Goal: Transaction & Acquisition: Purchase product/service

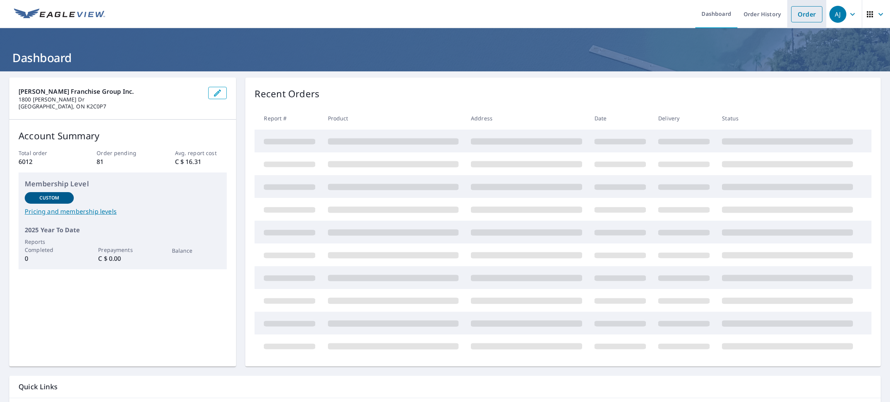
click at [794, 22] on li "Order" at bounding box center [806, 14] width 39 height 28
click at [795, 16] on link "Order" at bounding box center [806, 14] width 31 height 16
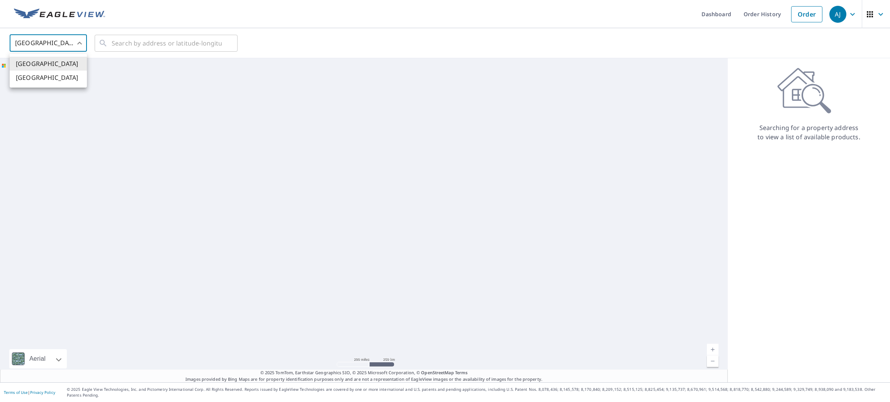
click at [70, 47] on body "[PERSON_NAME] [PERSON_NAME] Dashboard Order History Order AJ United States US ​…" at bounding box center [445, 201] width 890 height 402
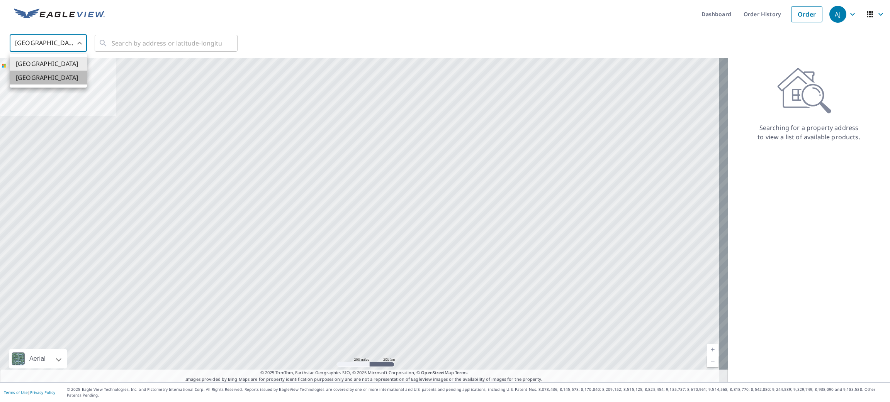
click at [47, 82] on li "[GEOGRAPHIC_DATA]" at bounding box center [48, 78] width 77 height 14
type input "CA"
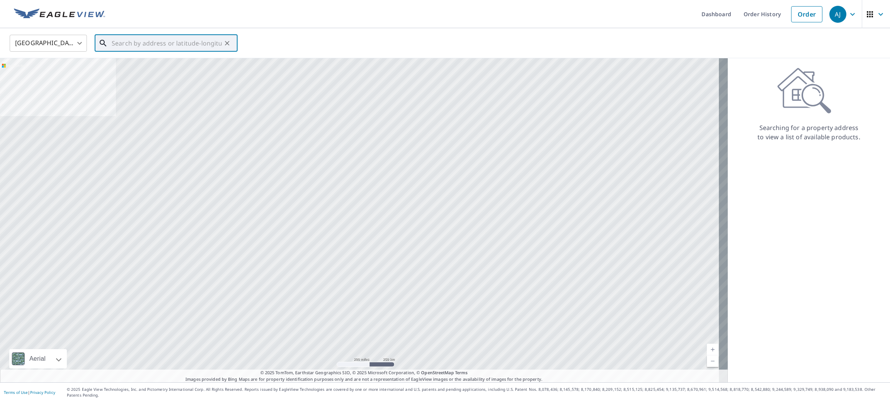
paste input "5 Carrisbrooke Pl, Paradise, NL A1L 1J9, Canada"
click at [156, 73] on span "5 CARRISBROOKE PL PARADISE NL A1L1J9" at bounding box center [170, 70] width 121 height 19
type input "5 CARRISBROOKE PL PARADISE NL A1L1J9"
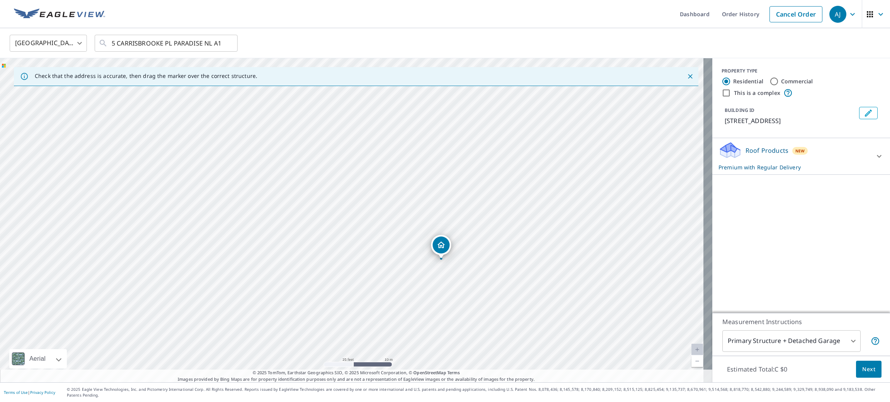
drag, startPoint x: 432, startPoint y: 229, endPoint x: 435, endPoint y: 256, distance: 27.6
click at [862, 371] on span "Next" at bounding box center [868, 370] width 13 height 10
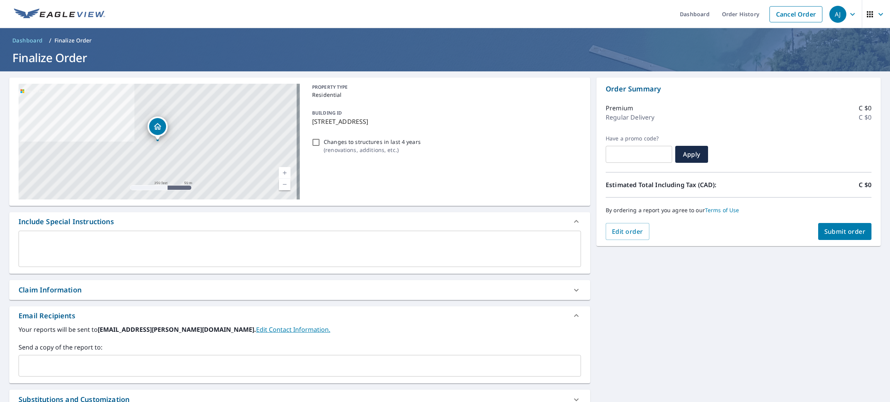
click at [831, 226] on button "Submit order" at bounding box center [845, 231] width 54 height 17
checkbox input "true"
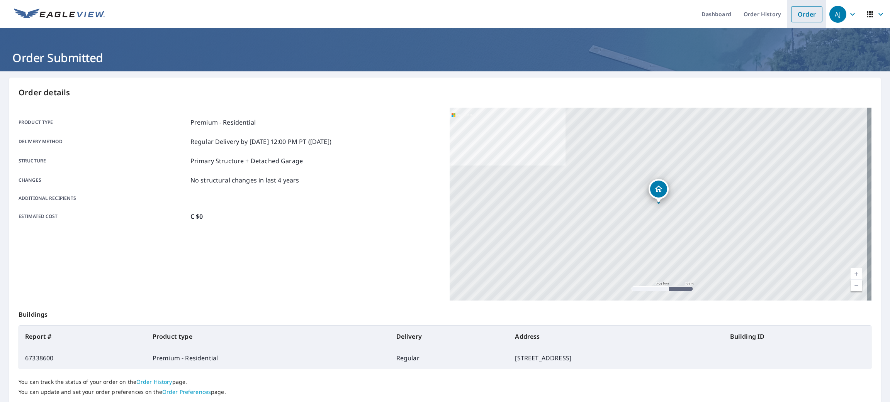
click at [792, 23] on li "Order" at bounding box center [806, 14] width 39 height 28
click at [794, 16] on link "Order" at bounding box center [806, 14] width 31 height 16
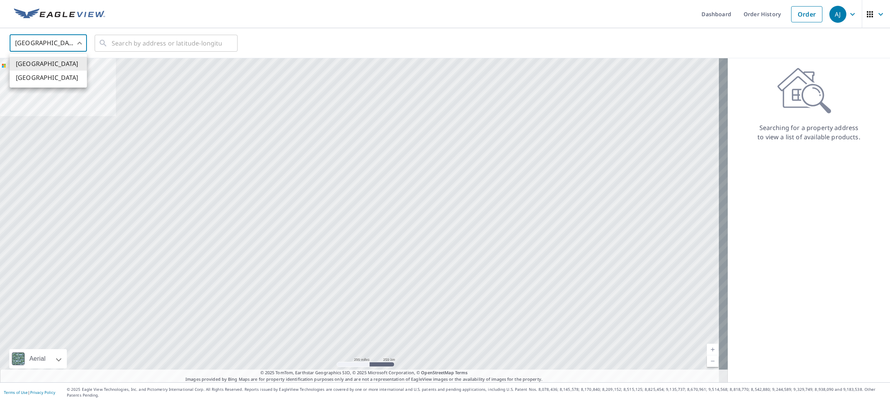
click at [29, 43] on body "[PERSON_NAME] [PERSON_NAME] Dashboard Order History Order AJ United States US ​…" at bounding box center [445, 201] width 890 height 402
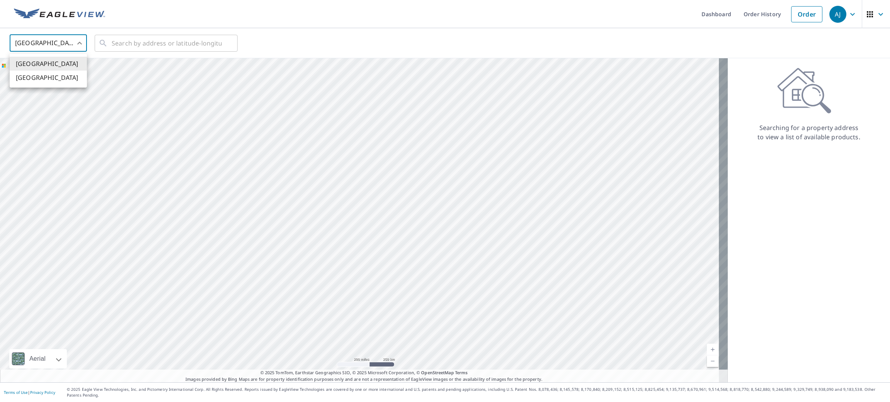
click at [24, 79] on li "[GEOGRAPHIC_DATA]" at bounding box center [48, 78] width 77 height 14
type input "CA"
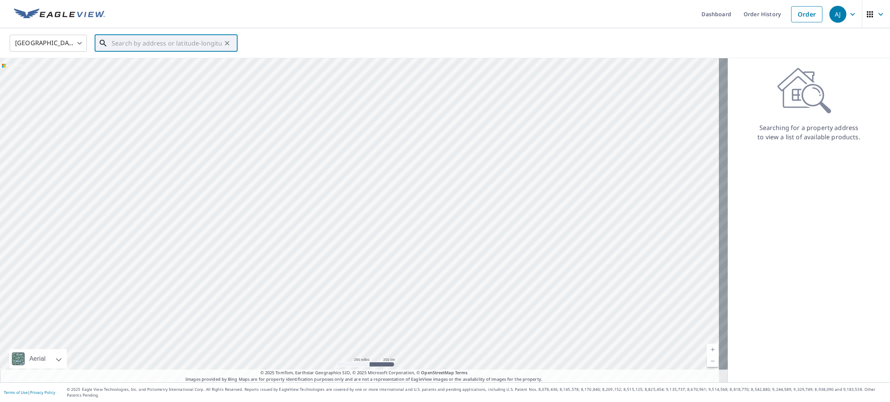
click at [156, 44] on input "text" at bounding box center [167, 43] width 110 height 22
paste input "[STREET_ADDRESS]"
click at [147, 59] on li "[STREET_ADDRESS] CLAIR ON N0N1G0" at bounding box center [166, 65] width 143 height 19
type input "[STREET_ADDRESS] CLAIR ON N0N1G0"
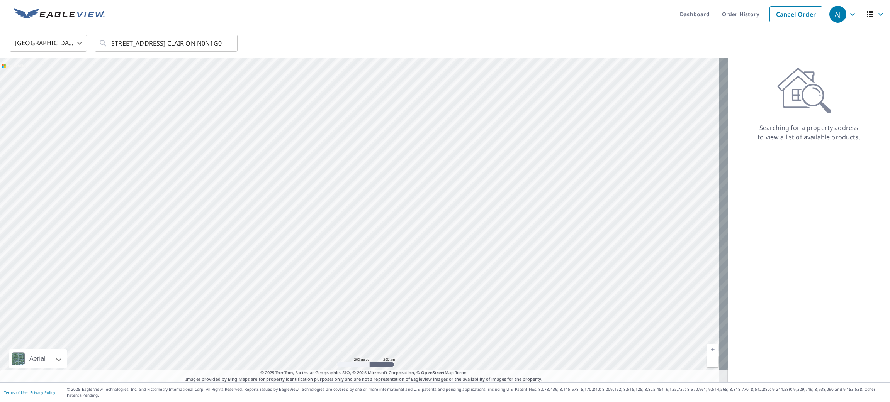
scroll to position [0, 0]
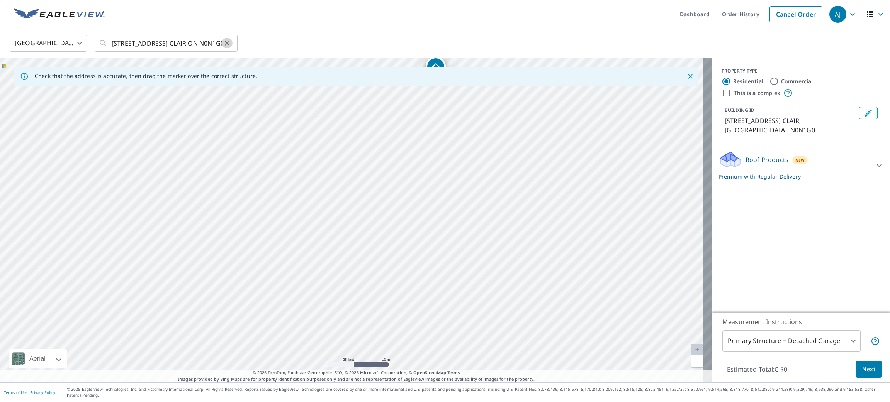
click at [229, 47] on button "Clear" at bounding box center [227, 43] width 11 height 11
paste input "[STREET_ADDRESS][PERSON_NAME]"
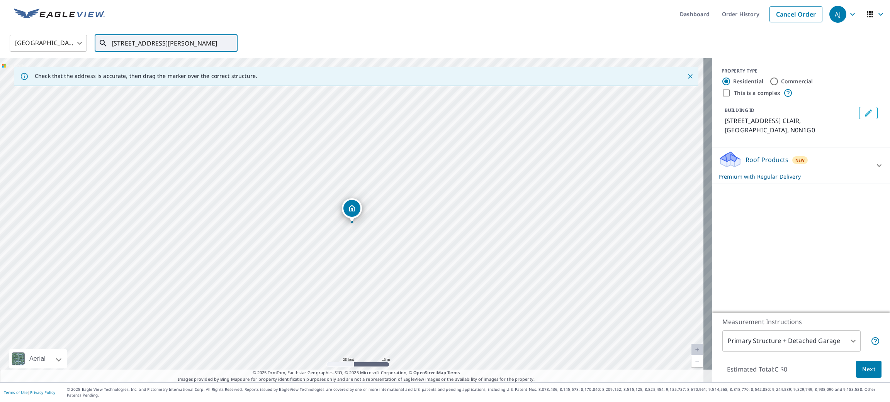
scroll to position [0, 15]
click at [178, 63] on span "2 TRINAH CRT HALIFAX NS B2W6J7" at bounding box center [170, 65] width 121 height 9
type input "2 TRINAH CRT HALIFAX NS B2W6J7"
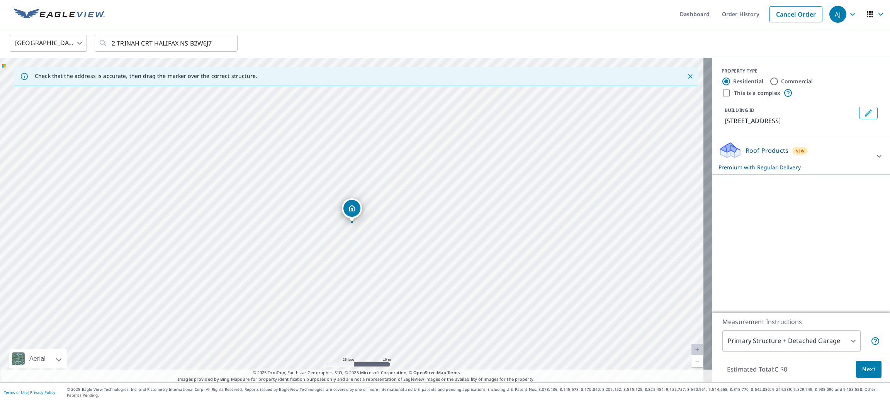
click at [862, 375] on span "Next" at bounding box center [868, 370] width 13 height 10
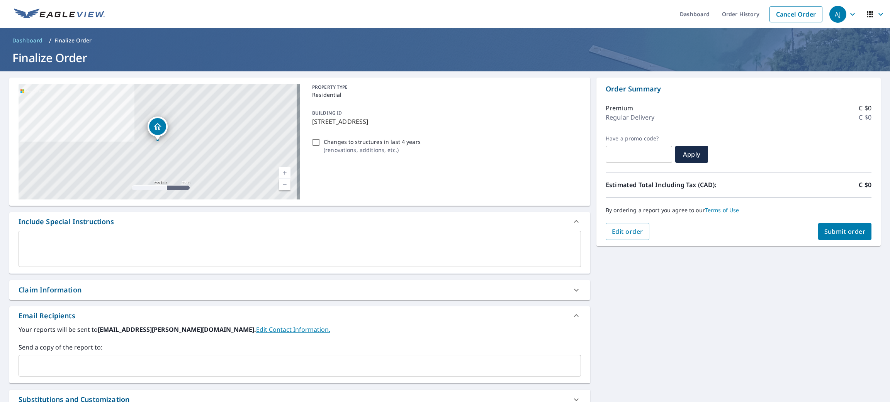
click at [832, 237] on button "Submit order" at bounding box center [845, 231] width 54 height 17
checkbox input "true"
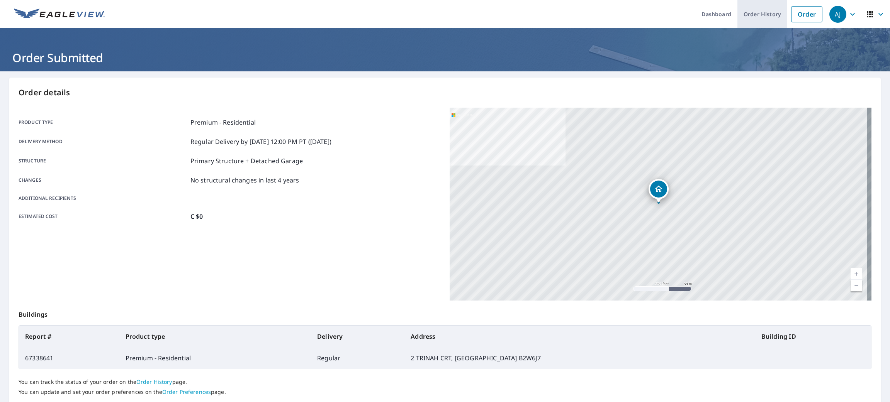
click at [750, 18] on link "Order History" at bounding box center [762, 14] width 50 height 28
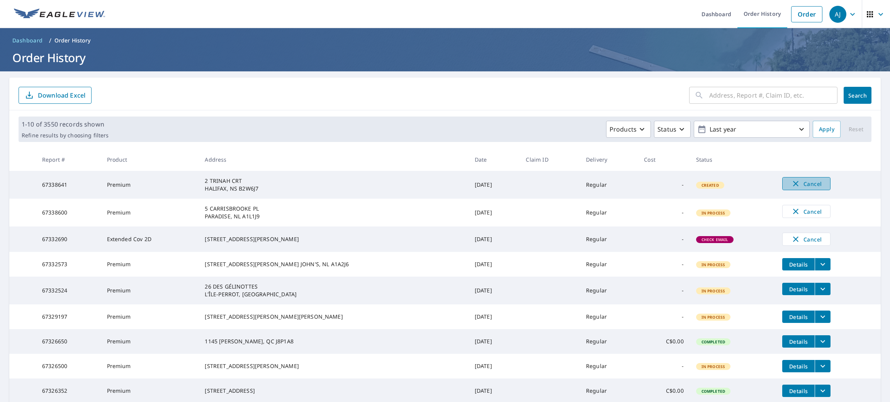
click at [790, 185] on span "Cancel" at bounding box center [806, 183] width 32 height 9
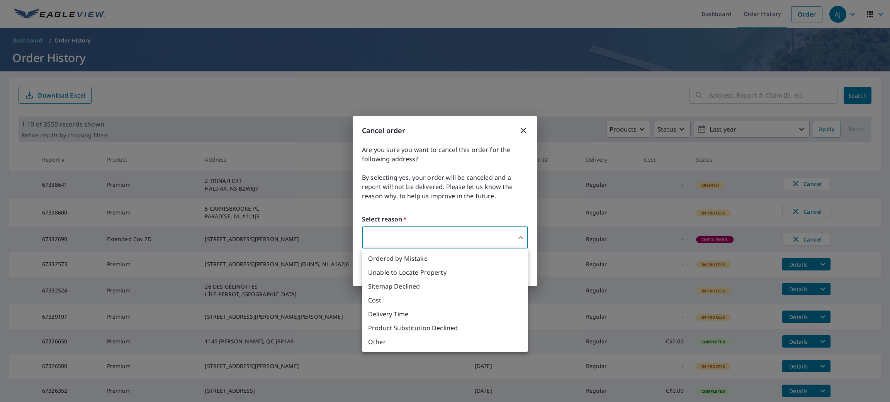
click at [522, 239] on body "[PERSON_NAME] [PERSON_NAME] Dashboard Order History Order AJ Dashboard / Order …" at bounding box center [445, 201] width 890 height 402
click at [499, 261] on li "Ordered by Mistake" at bounding box center [445, 259] width 166 height 14
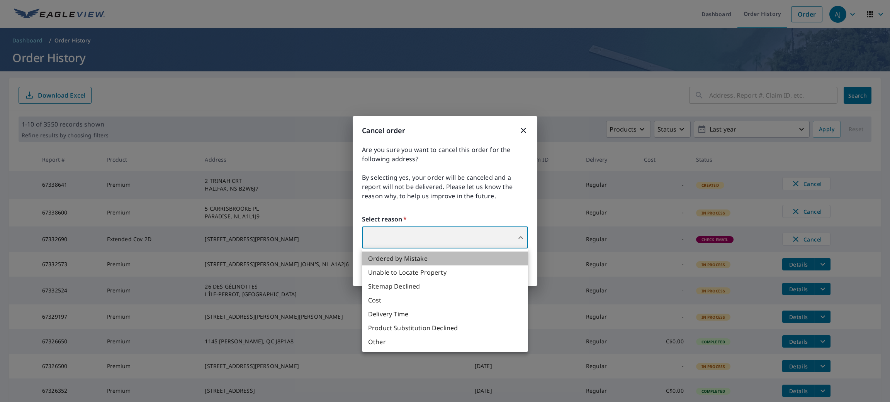
type input "30"
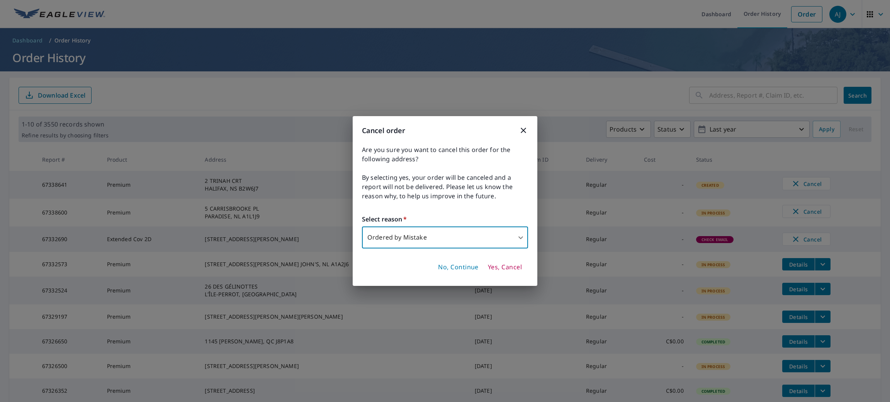
click at [506, 263] on button "Yes, Cancel" at bounding box center [505, 267] width 40 height 13
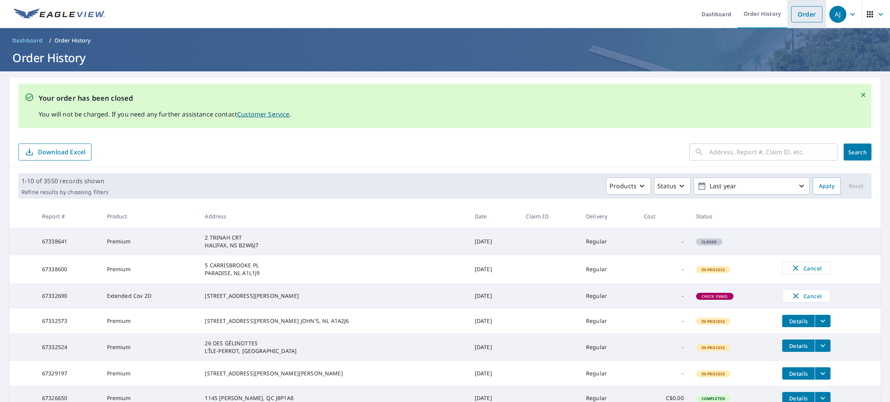
click at [792, 14] on link "Order" at bounding box center [806, 14] width 31 height 16
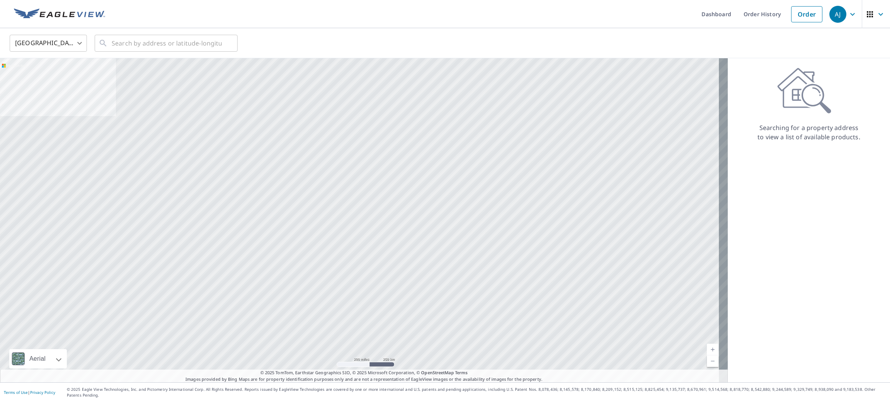
click at [45, 48] on body "[PERSON_NAME] [PERSON_NAME] Dashboard Order History Order AJ United States US ​…" at bounding box center [445, 201] width 890 height 402
click at [41, 71] on li "[GEOGRAPHIC_DATA]" at bounding box center [48, 78] width 77 height 14
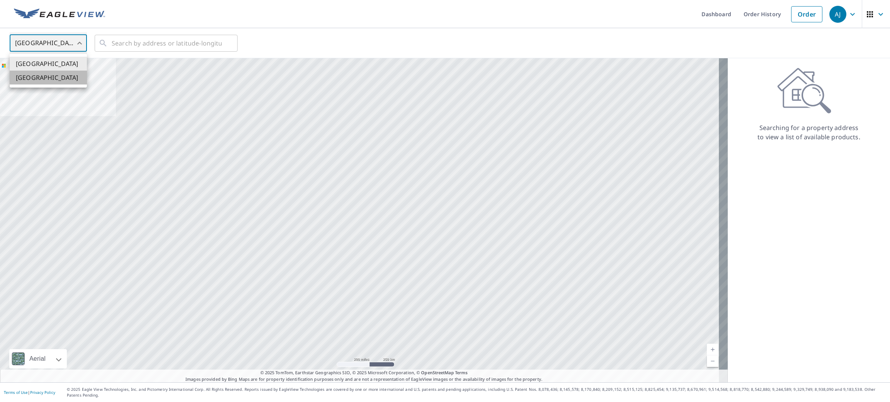
type input "CA"
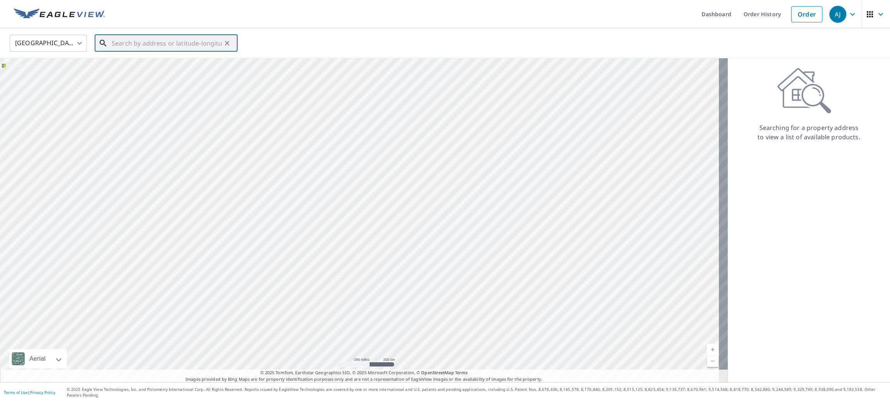
click at [145, 43] on input "text" at bounding box center [167, 43] width 110 height 22
paste input "[STREET_ADDRESS][PERSON_NAME]"
click at [140, 63] on span "[STREET_ADDRESS][PERSON_NAME]" at bounding box center [170, 65] width 121 height 9
type input "[STREET_ADDRESS][PERSON_NAME]"
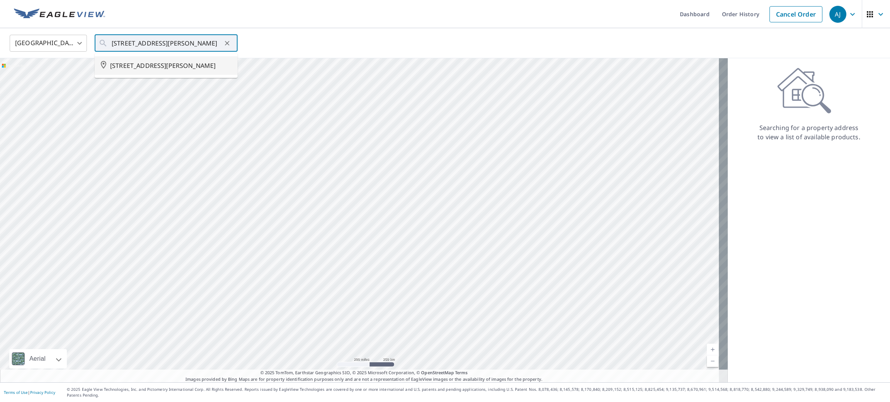
scroll to position [0, 0]
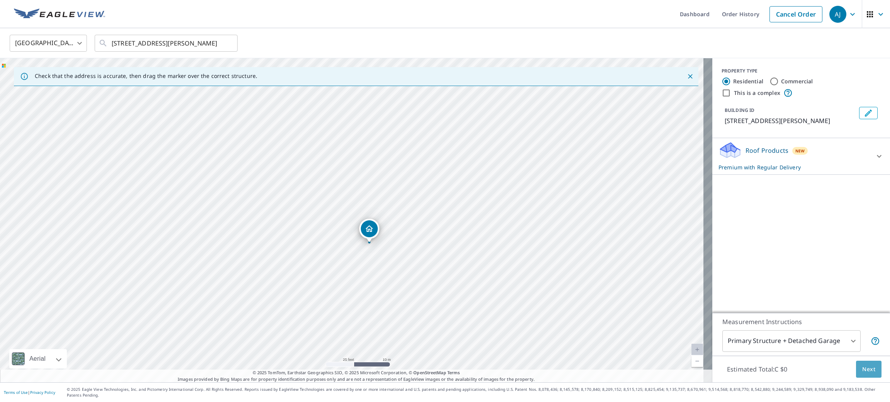
click at [862, 375] on span "Next" at bounding box center [868, 370] width 13 height 10
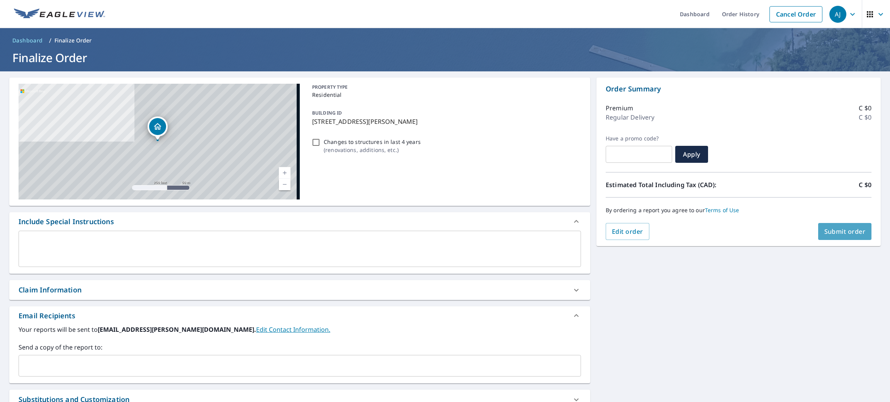
click at [824, 233] on span "Submit order" at bounding box center [844, 231] width 41 height 8
checkbox input "true"
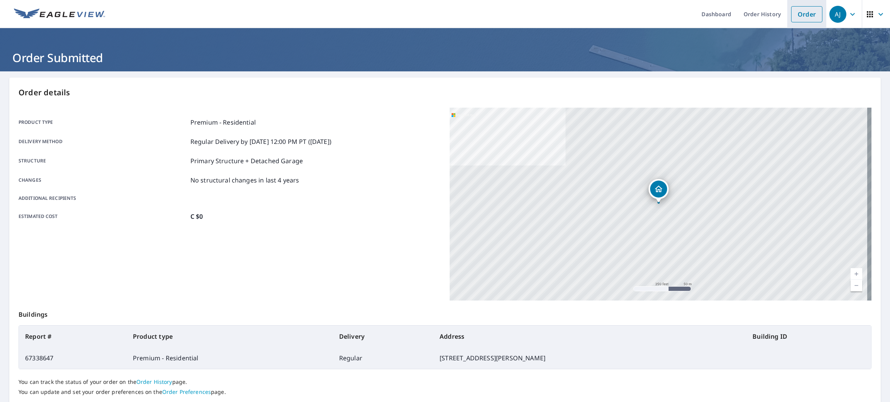
click at [792, 10] on link "Order" at bounding box center [806, 14] width 31 height 16
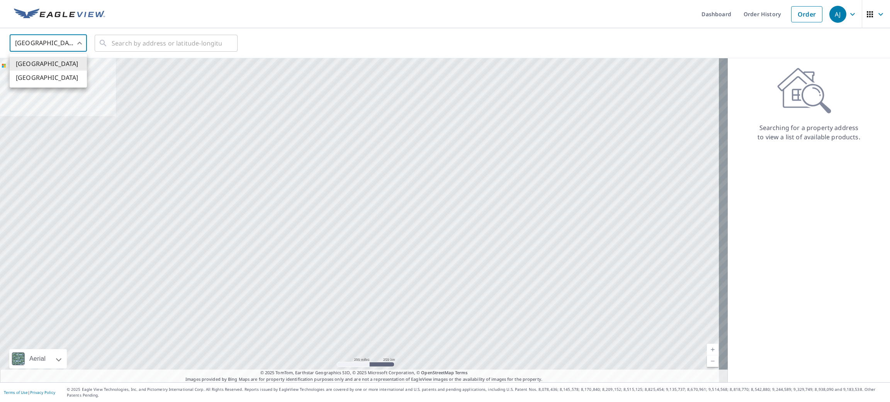
click at [26, 38] on body "[PERSON_NAME] [PERSON_NAME] Dashboard Order History Order AJ United States US ​…" at bounding box center [445, 201] width 890 height 402
drag, startPoint x: 26, startPoint y: 79, endPoint x: 74, endPoint y: 69, distance: 48.9
click at [27, 79] on li "[GEOGRAPHIC_DATA]" at bounding box center [48, 78] width 77 height 14
type input "CA"
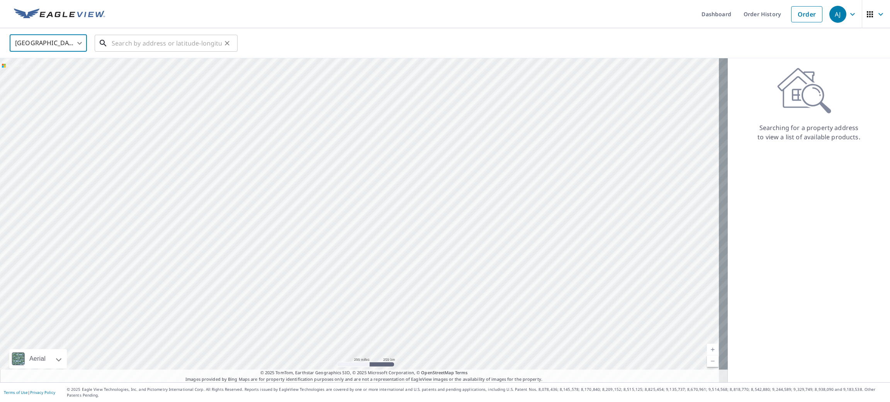
click at [139, 44] on input "text" at bounding box center [167, 43] width 110 height 22
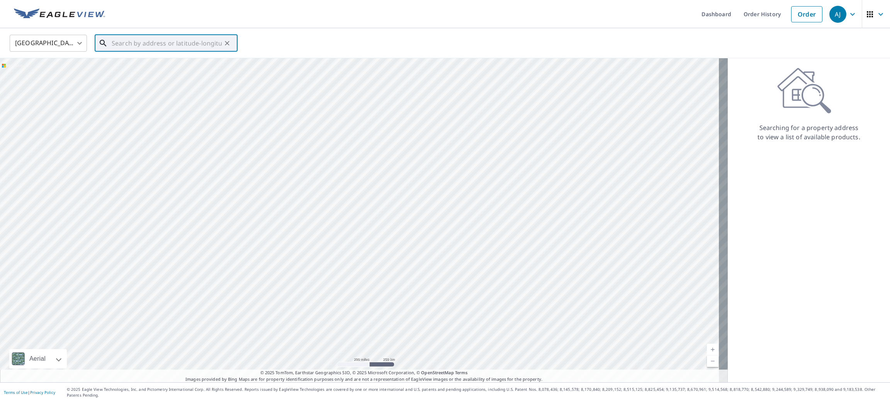
paste input "[STREET_ADDRESS]"
click at [136, 64] on span "[STREET_ADDRESS]" at bounding box center [170, 65] width 121 height 9
type input "[STREET_ADDRESS]"
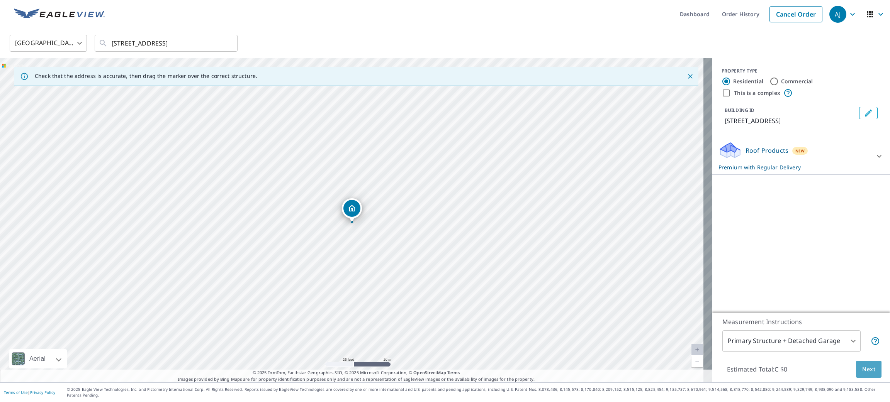
click at [862, 375] on span "Next" at bounding box center [868, 370] width 13 height 10
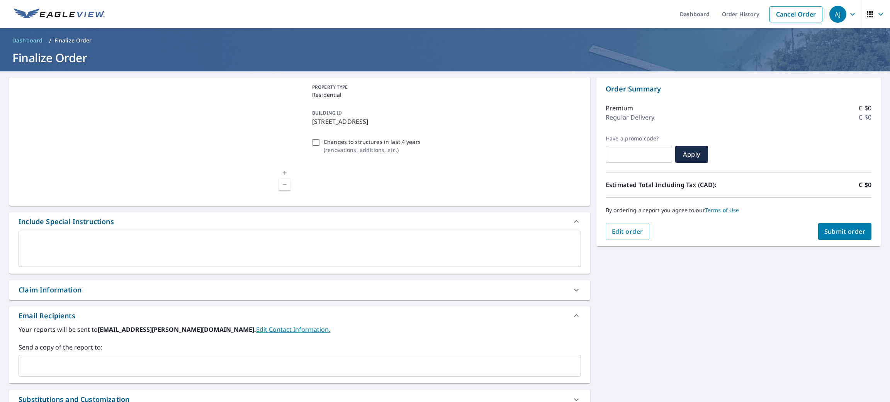
click at [831, 236] on span "Submit order" at bounding box center [844, 231] width 41 height 8
checkbox input "true"
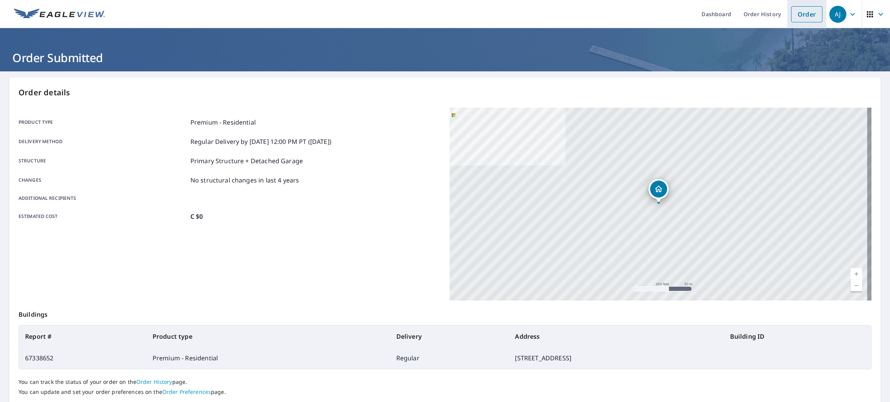
click at [798, 15] on link "Order" at bounding box center [806, 14] width 31 height 16
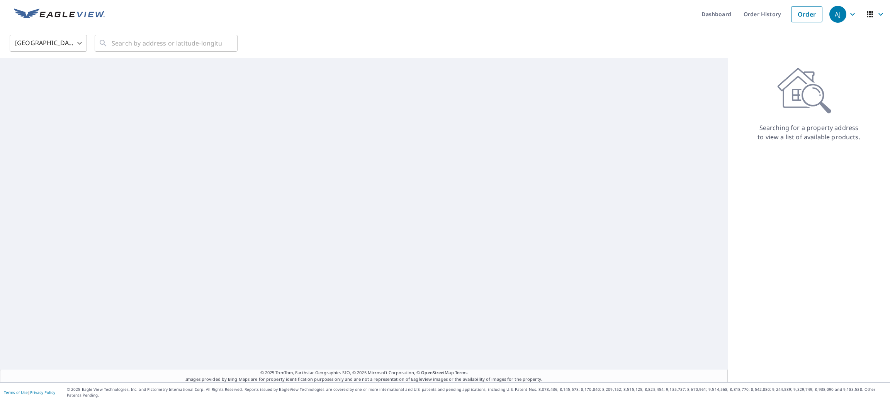
click at [65, 46] on body "[PERSON_NAME] [PERSON_NAME] Dashboard Order History Order AJ United States [GEO…" at bounding box center [445, 201] width 890 height 402
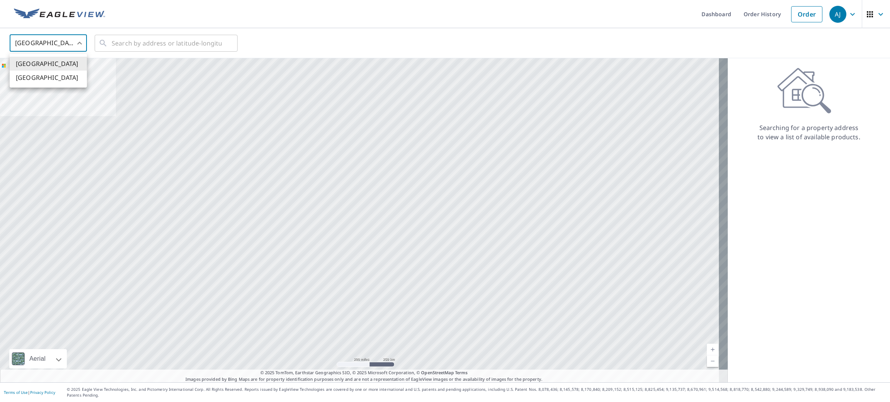
click at [56, 88] on div at bounding box center [445, 201] width 890 height 402
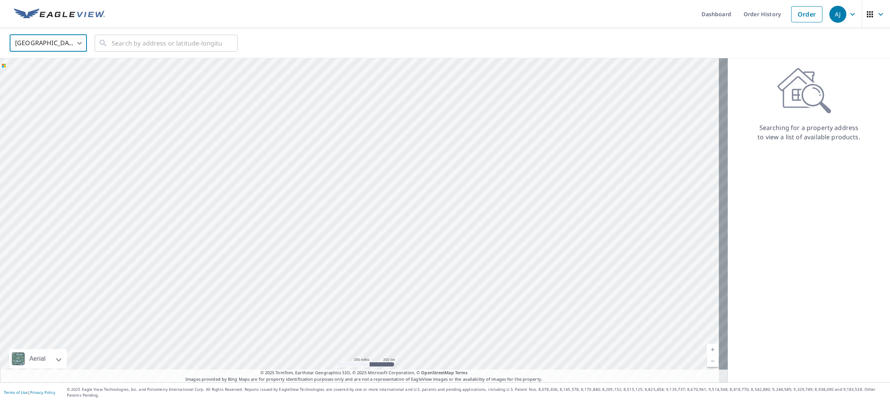
click at [83, 42] on body "[PERSON_NAME] [PERSON_NAME] Dashboard Order History Order AJ United States US ​…" at bounding box center [445, 201] width 890 height 402
click at [58, 76] on li "[GEOGRAPHIC_DATA]" at bounding box center [48, 78] width 77 height 14
type input "CA"
click at [113, 49] on input "text" at bounding box center [167, 43] width 110 height 22
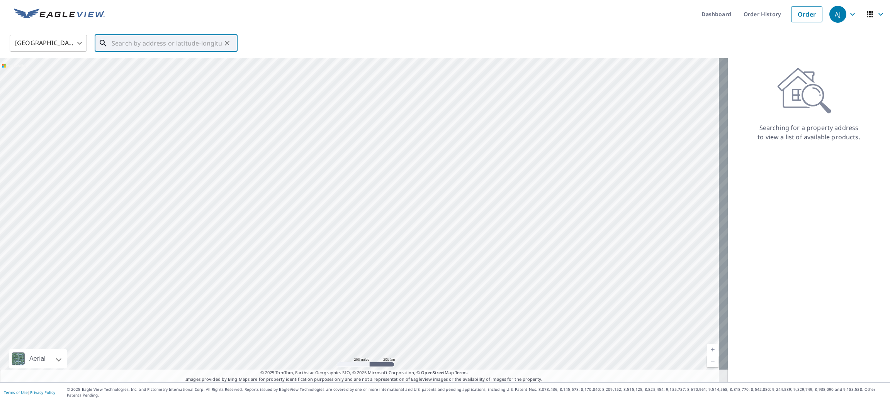
paste input "[STREET_ADDRESS]"
click at [119, 61] on span "232 TAMARAC TRAIL AURORA ON L4G5W1" at bounding box center [170, 70] width 121 height 19
type input "232 TAMARAC TRAIL AURORA ON L4G5W1"
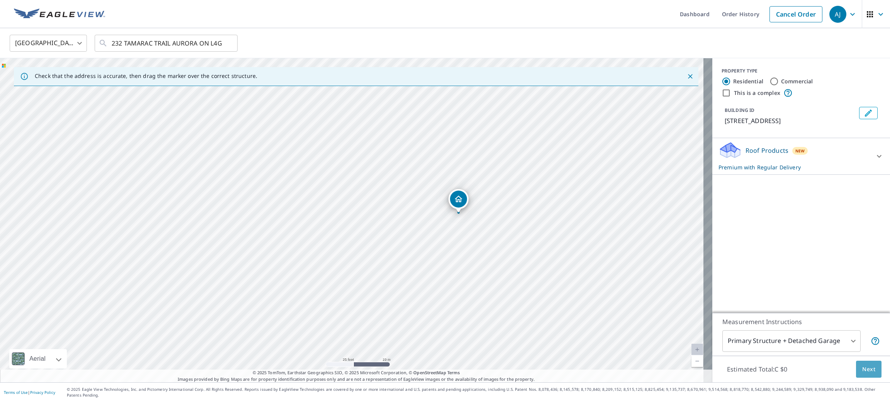
click at [856, 371] on button "Next" at bounding box center [868, 369] width 25 height 17
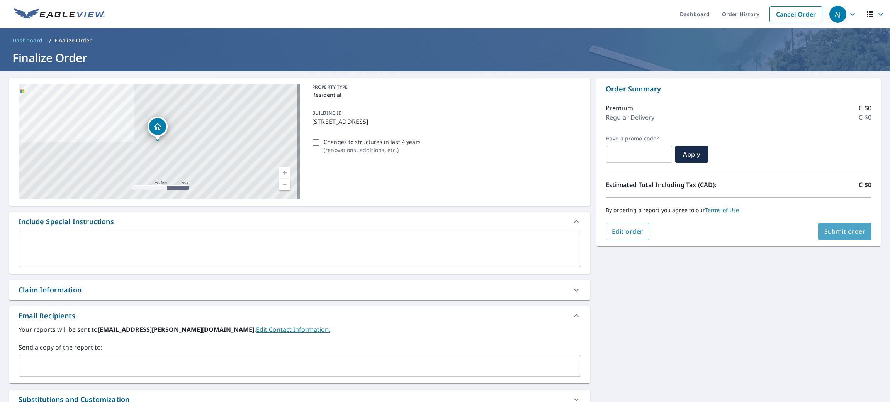
click at [832, 235] on span "Submit order" at bounding box center [844, 231] width 41 height 8
checkbox input "true"
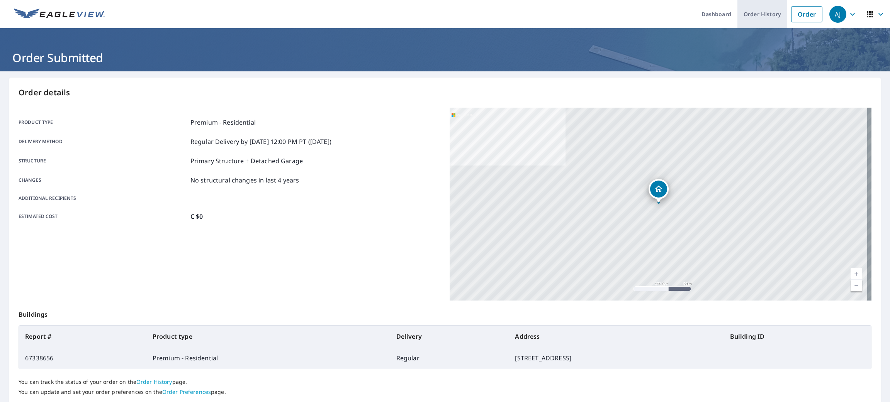
drag, startPoint x: 798, startPoint y: 6, endPoint x: 757, endPoint y: 15, distance: 42.2
click at [798, 7] on link "Order" at bounding box center [806, 14] width 31 height 16
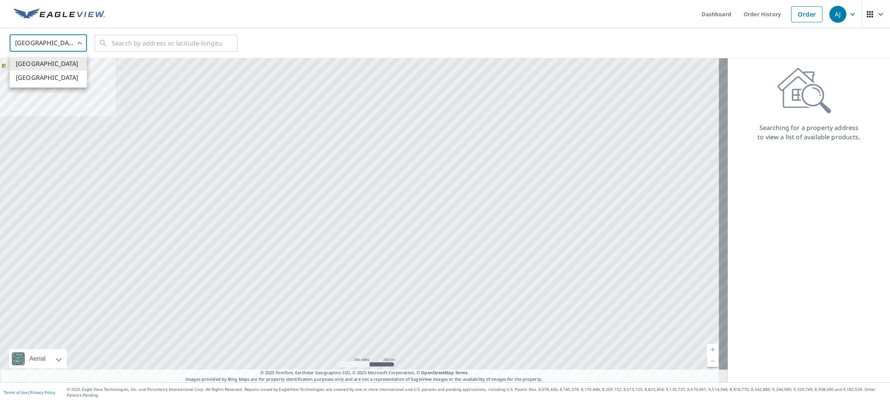
click at [75, 46] on body "[PERSON_NAME] [PERSON_NAME] Dashboard Order History Order AJ United States US ​…" at bounding box center [445, 201] width 890 height 402
click at [62, 77] on li "[GEOGRAPHIC_DATA]" at bounding box center [48, 78] width 77 height 14
type input "CA"
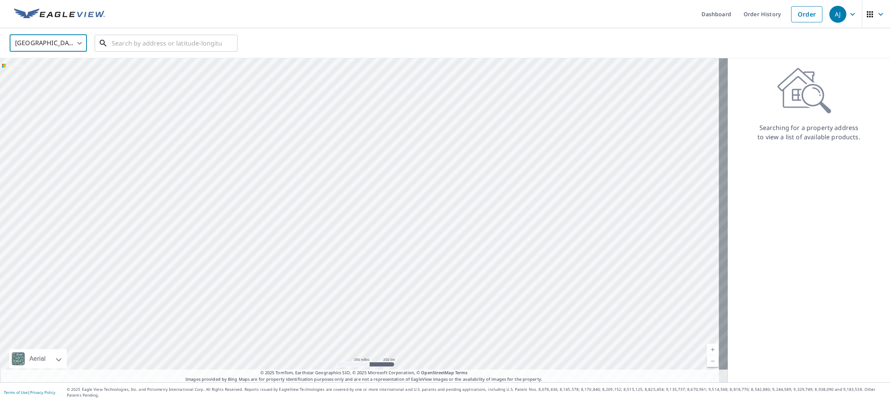
click at [124, 44] on input "text" at bounding box center [167, 43] width 110 height 22
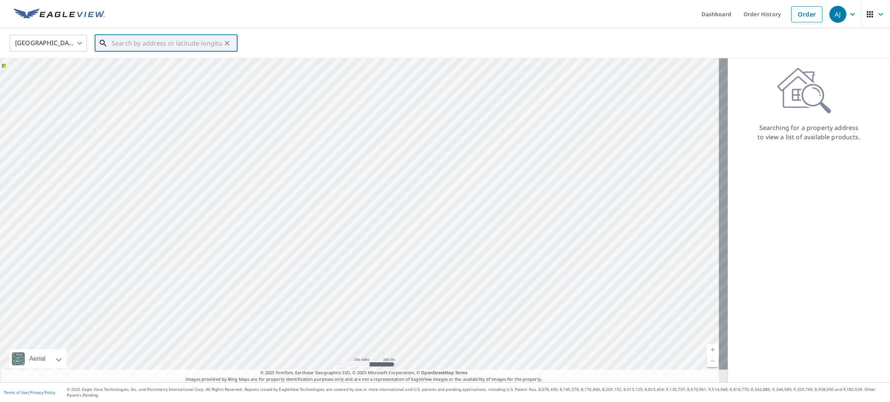
paste input "[STREET_ADDRESS]"
click at [123, 64] on span "[STREET_ADDRESS][PERSON_NAME]" at bounding box center [170, 65] width 121 height 9
type input "[STREET_ADDRESS][PERSON_NAME]"
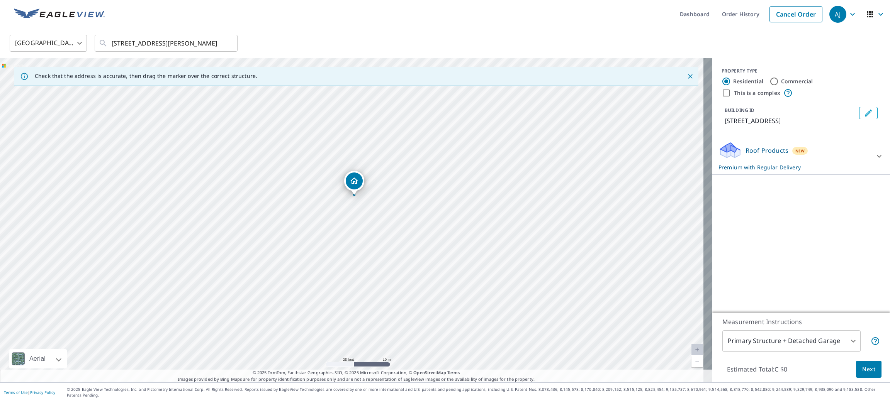
click at [867, 378] on button "Next" at bounding box center [868, 369] width 25 height 17
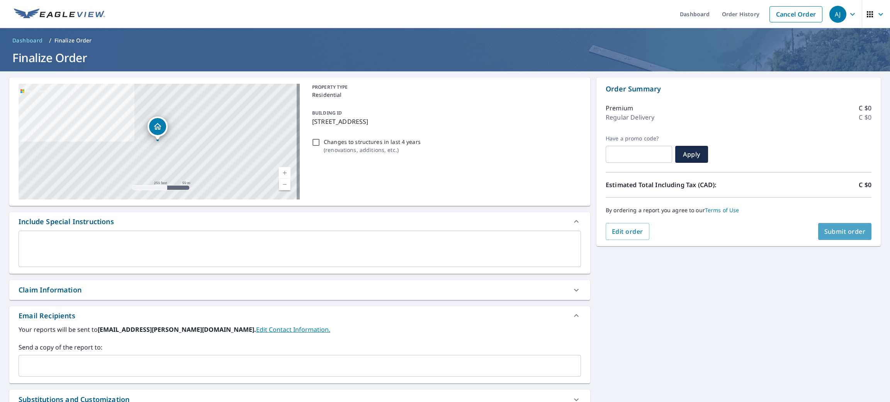
click at [836, 231] on span "Submit order" at bounding box center [844, 231] width 41 height 8
checkbox input "true"
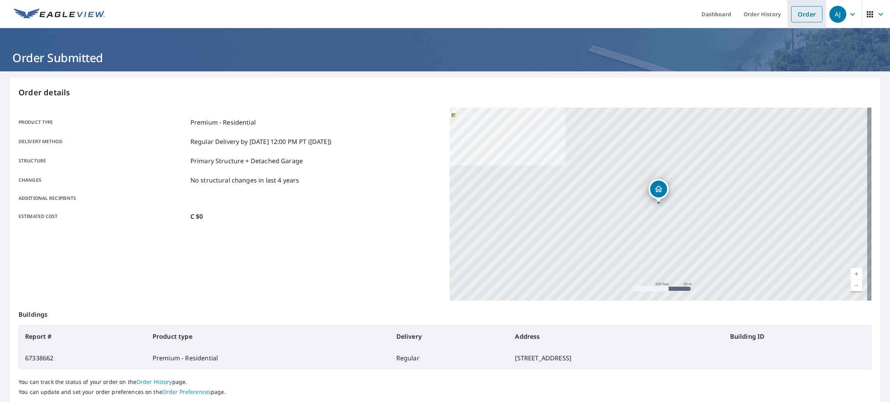
click at [797, 15] on link "Order" at bounding box center [806, 14] width 31 height 16
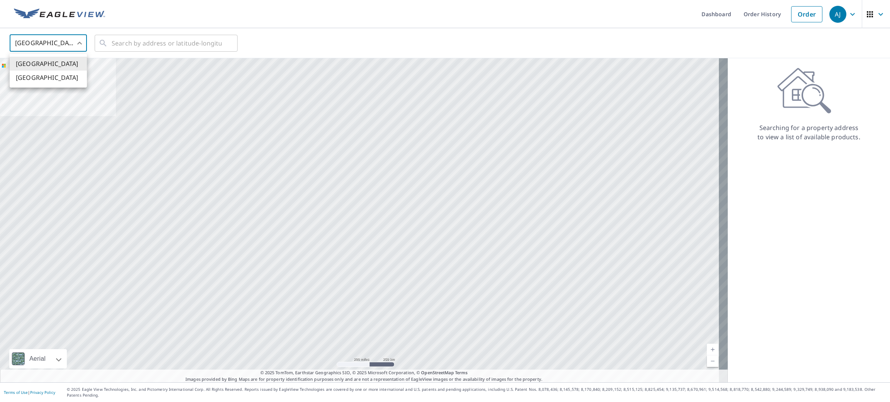
click at [49, 40] on body "[PERSON_NAME] [PERSON_NAME] Dashboard Order History Order AJ United States US ​…" at bounding box center [445, 201] width 890 height 402
click at [38, 78] on li "[GEOGRAPHIC_DATA]" at bounding box center [48, 78] width 77 height 14
type input "CA"
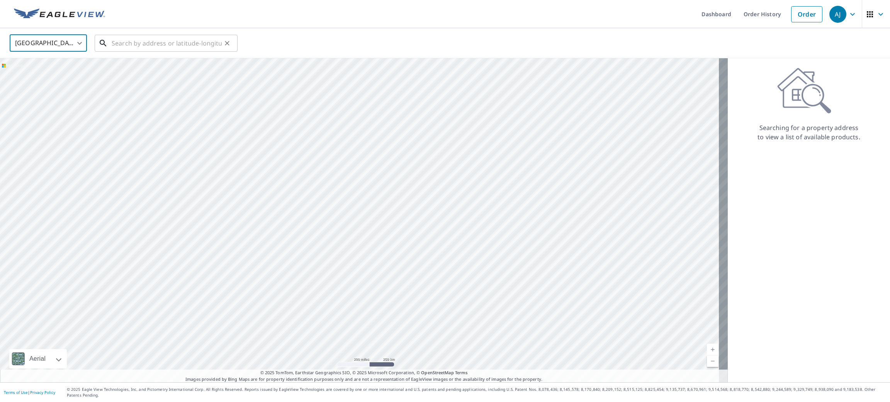
click at [144, 39] on input "text" at bounding box center [167, 43] width 110 height 22
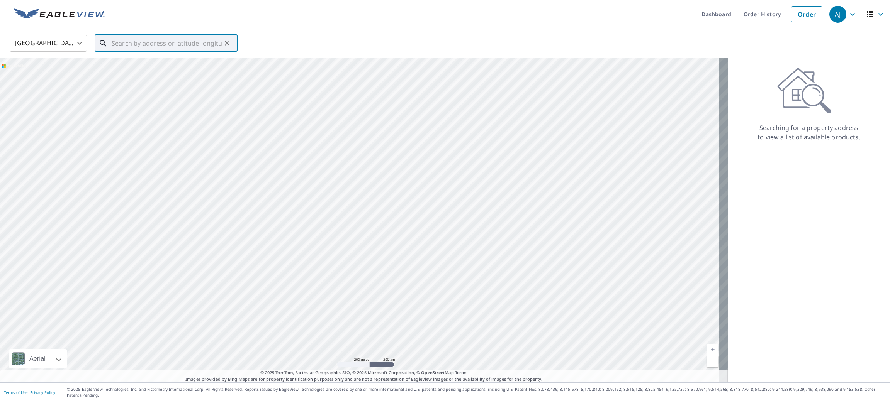
paste input "[STREET_ADDRESS]"
click at [139, 59] on li "62 TRADEWIND TERR AURORA ON L4G6M7" at bounding box center [166, 70] width 143 height 28
type input "62 TRADEWIND TERR AURORA ON L4G6M7"
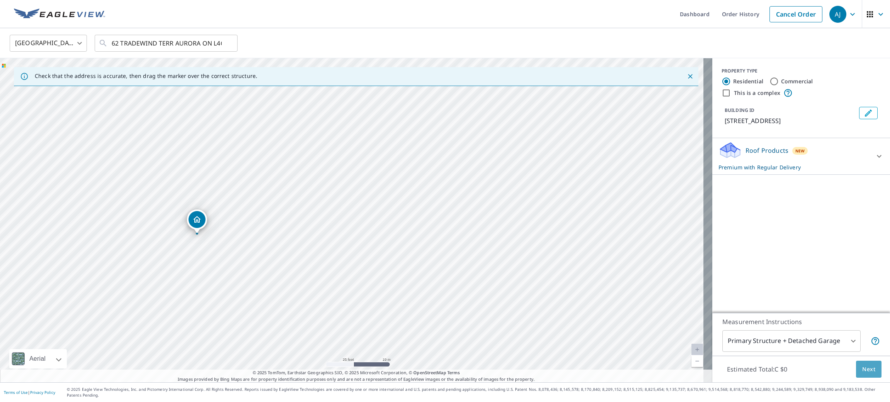
click at [856, 372] on button "Next" at bounding box center [868, 369] width 25 height 17
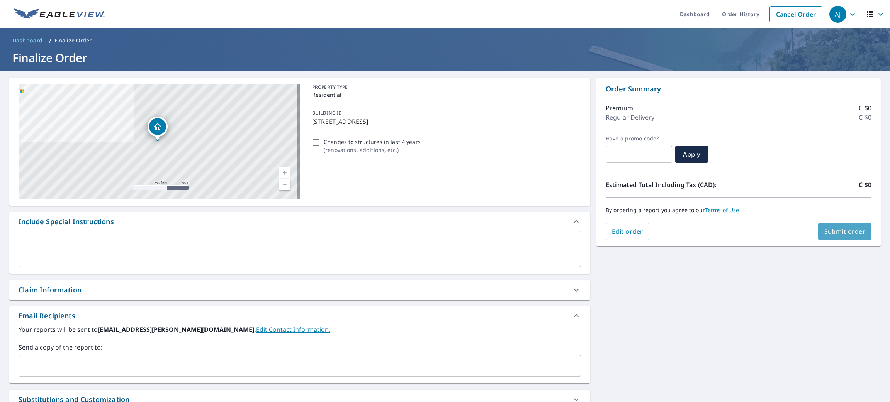
click at [823, 236] on button "Submit order" at bounding box center [845, 231] width 54 height 17
checkbox input "true"
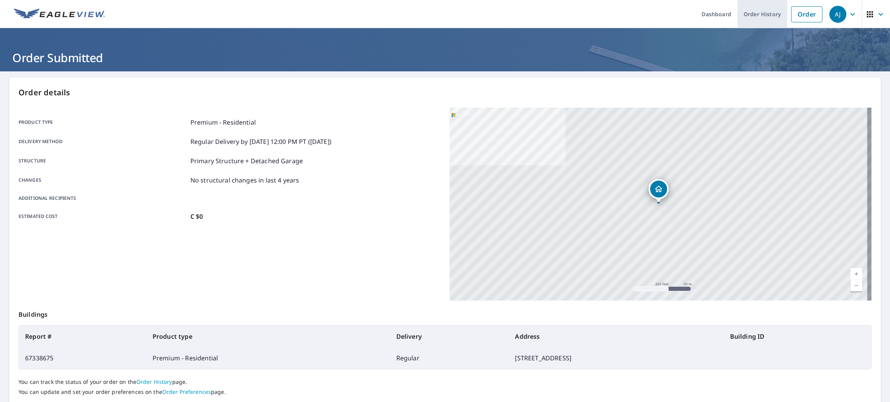
drag, startPoint x: 795, startPoint y: 11, endPoint x: 747, endPoint y: 25, distance: 50.6
click at [795, 12] on link "Order" at bounding box center [806, 14] width 31 height 16
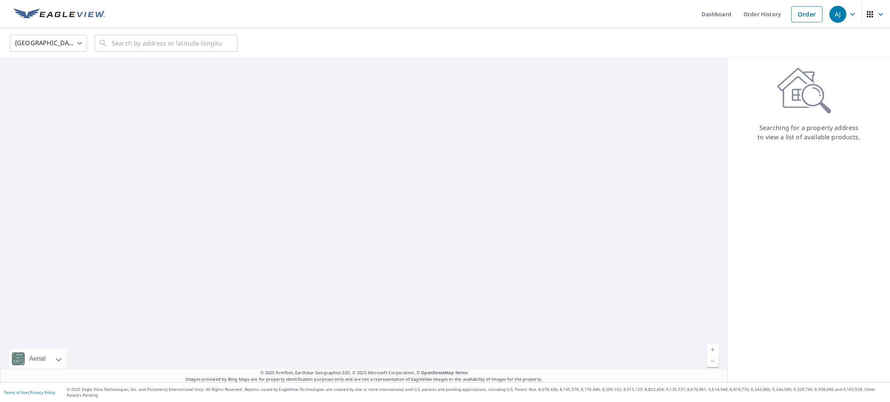
click at [55, 39] on body "[PERSON_NAME] [PERSON_NAME] Dashboard Order History Order AJ United States US ​…" at bounding box center [445, 201] width 890 height 402
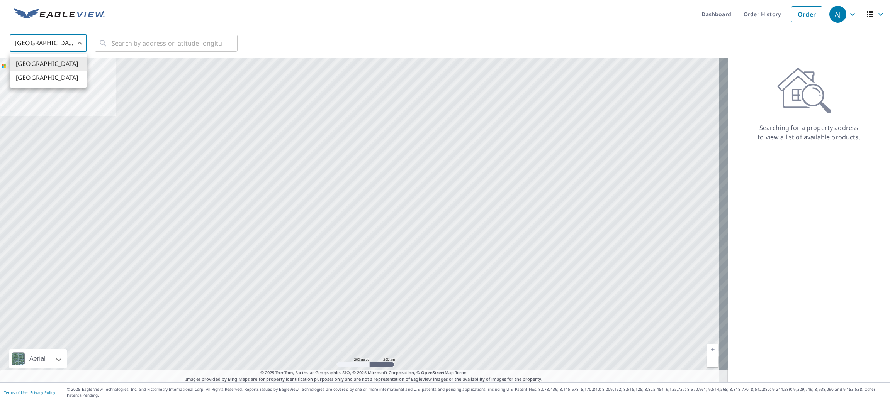
click at [44, 78] on li "[GEOGRAPHIC_DATA]" at bounding box center [48, 78] width 77 height 14
type input "CA"
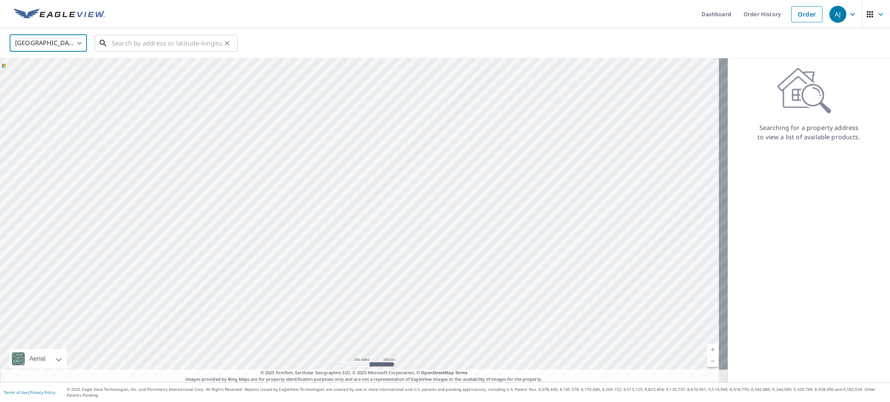
click at [129, 52] on div "​" at bounding box center [166, 43] width 143 height 17
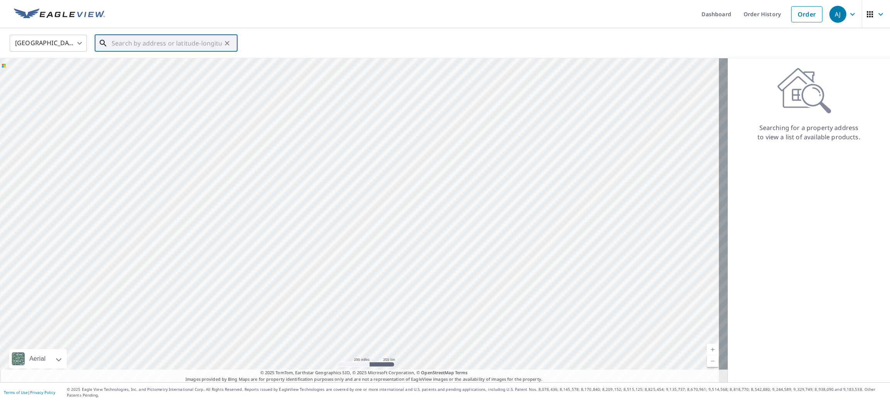
paste input "[STREET_ADDRESS]"
click at [133, 66] on span "[STREET_ADDRESS] JOHN'S NL A1A5J9" at bounding box center [170, 65] width 121 height 9
type input "[STREET_ADDRESS] JOHN'S NL A1A5J9"
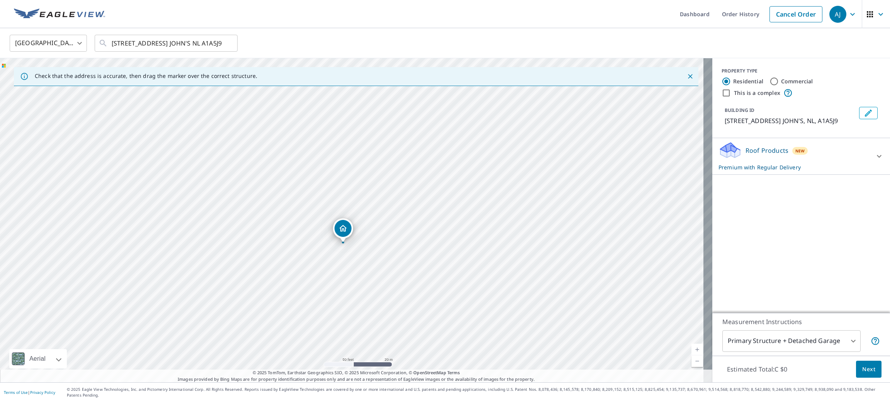
click at [856, 373] on button "Next" at bounding box center [868, 369] width 25 height 17
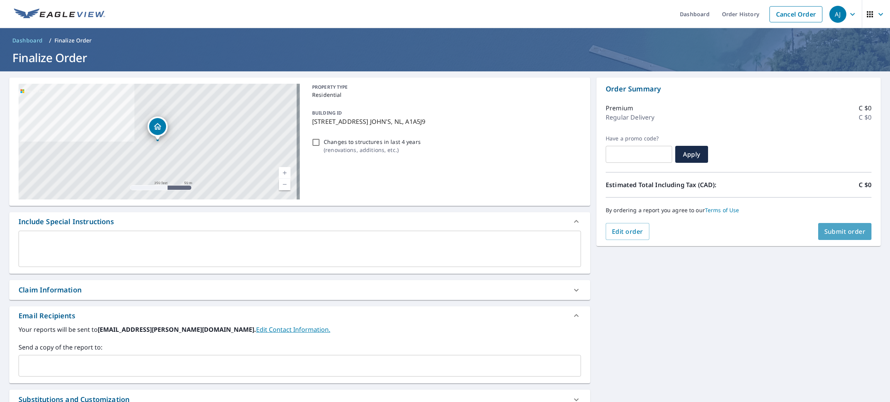
click at [832, 227] on span "Submit order" at bounding box center [844, 231] width 41 height 8
checkbox input "true"
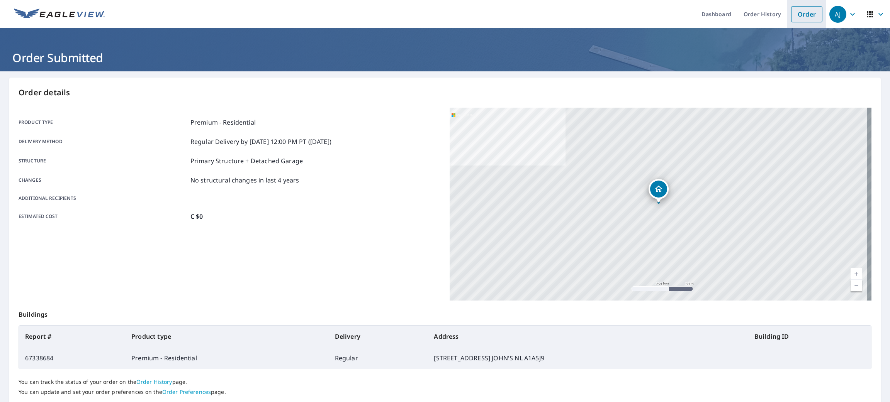
click at [798, 18] on link "Order" at bounding box center [806, 14] width 31 height 16
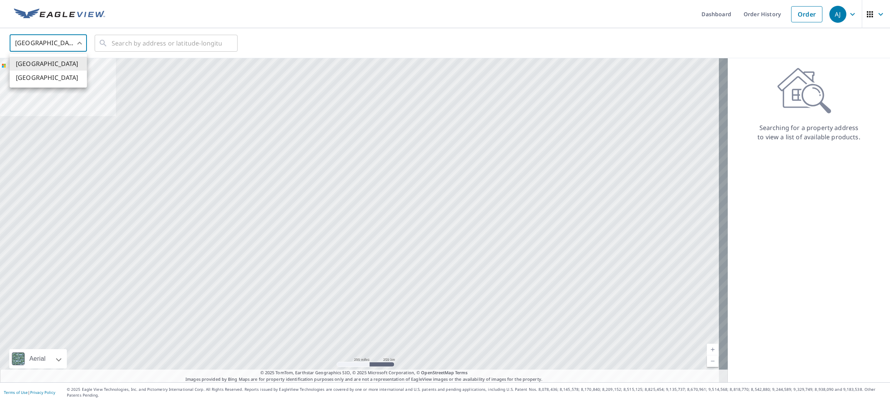
drag, startPoint x: 72, startPoint y: 43, endPoint x: 61, endPoint y: 53, distance: 15.6
click at [71, 42] on body "[PERSON_NAME] [PERSON_NAME] Dashboard Order History Order AJ United States US ​…" at bounding box center [445, 201] width 890 height 402
click at [47, 76] on li "[GEOGRAPHIC_DATA]" at bounding box center [48, 78] width 77 height 14
type input "CA"
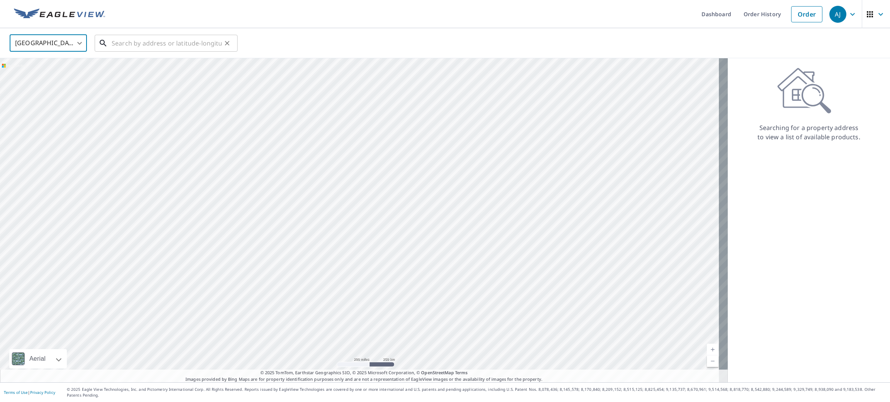
click at [168, 42] on input "text" at bounding box center [167, 43] width 110 height 22
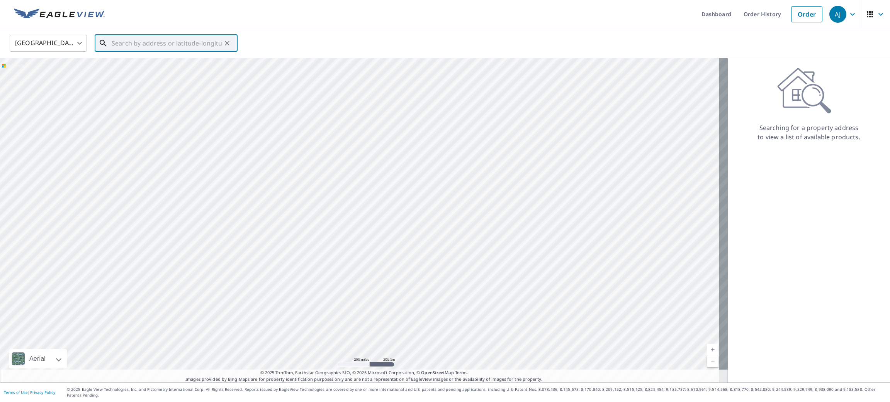
paste input "[STREET_ADDRESS][PERSON_NAME]"
drag, startPoint x: 161, startPoint y: 65, endPoint x: 164, endPoint y: 40, distance: 24.9
click at [161, 64] on span "[STREET_ADDRESS][PERSON_NAME]" at bounding box center [170, 65] width 121 height 9
type input "[STREET_ADDRESS][PERSON_NAME]"
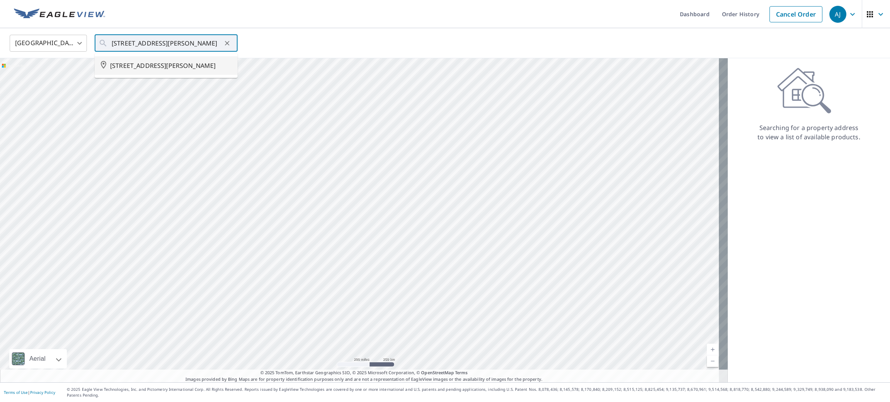
scroll to position [0, 0]
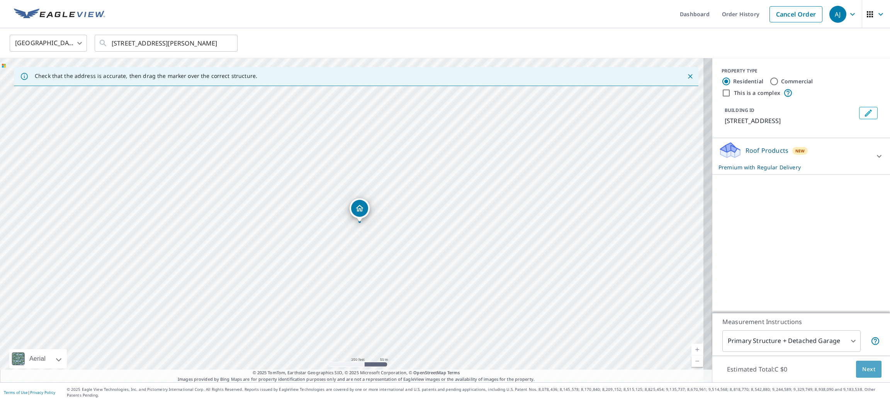
click at [856, 378] on button "Next" at bounding box center [868, 369] width 25 height 17
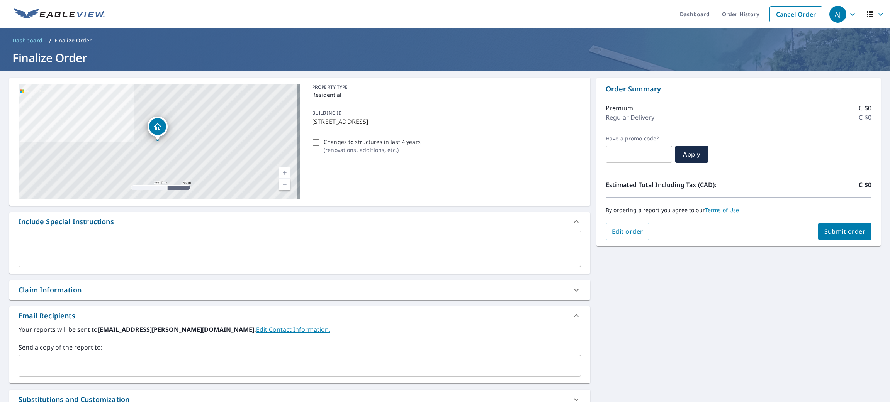
click at [842, 238] on button "Submit order" at bounding box center [845, 231] width 54 height 17
checkbox input "true"
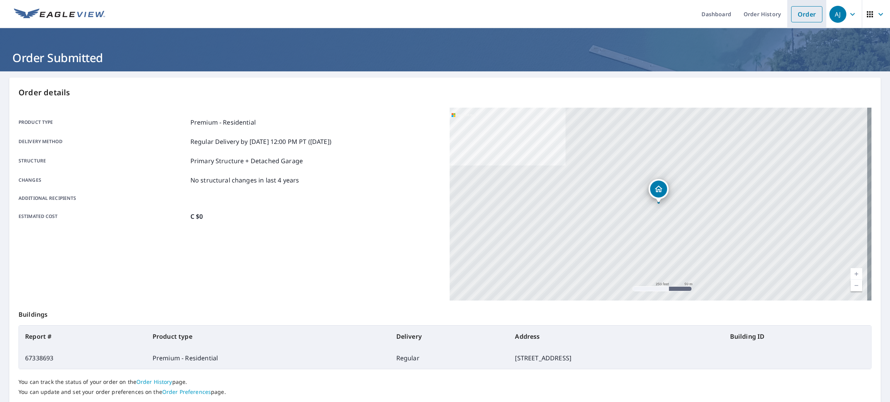
click at [793, 19] on link "Order" at bounding box center [806, 14] width 31 height 16
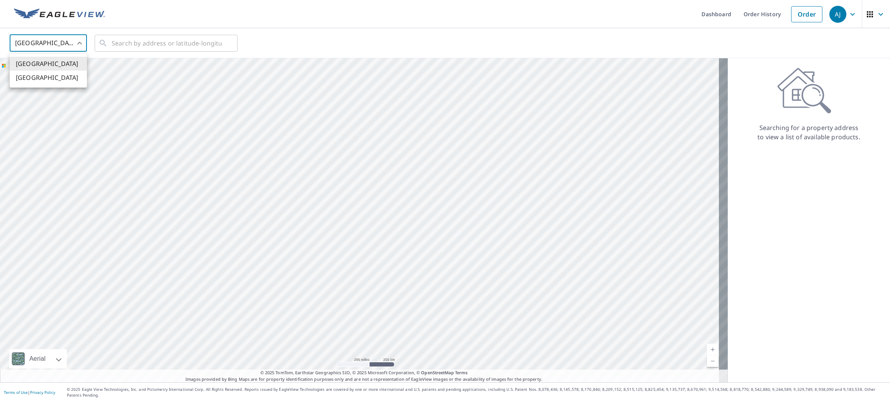
click at [51, 42] on body "[PERSON_NAME] [PERSON_NAME] Dashboard Order History Order AJ United States US ​…" at bounding box center [445, 201] width 890 height 402
click at [51, 76] on li "[GEOGRAPHIC_DATA]" at bounding box center [48, 78] width 77 height 14
type input "CA"
click at [133, 34] on input "text" at bounding box center [167, 43] width 110 height 22
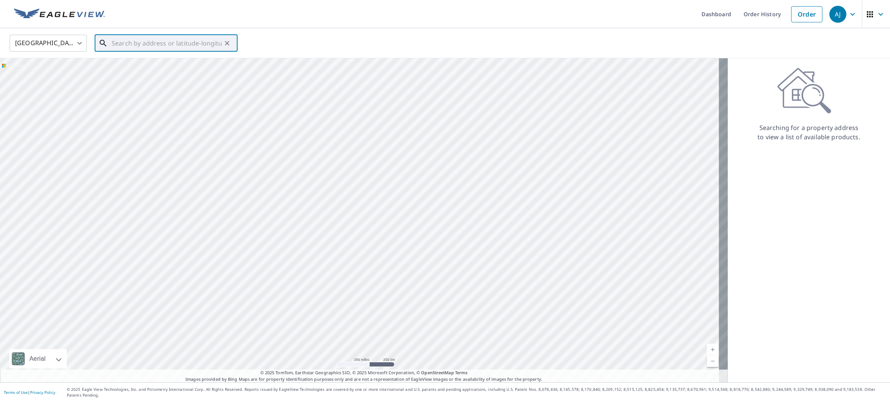
paste input "[STREET_ADDRESS][PERSON_NAME]"
click at [125, 56] on li "[STREET_ADDRESS]" at bounding box center [166, 65] width 143 height 19
type input "[STREET_ADDRESS]"
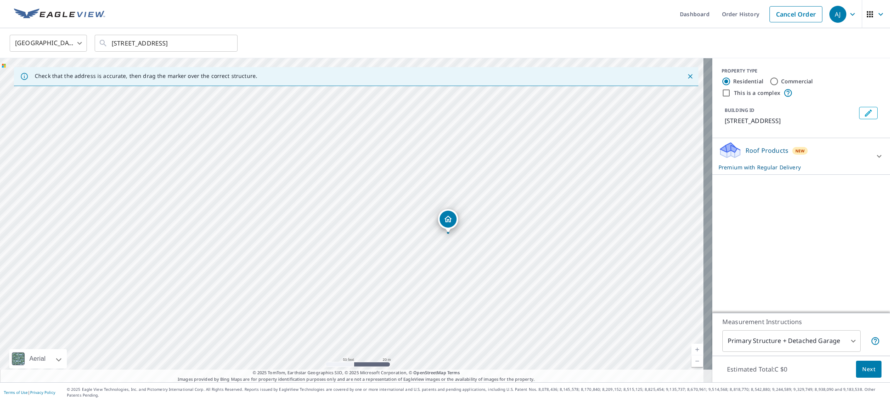
click at [862, 375] on span "Next" at bounding box center [868, 370] width 13 height 10
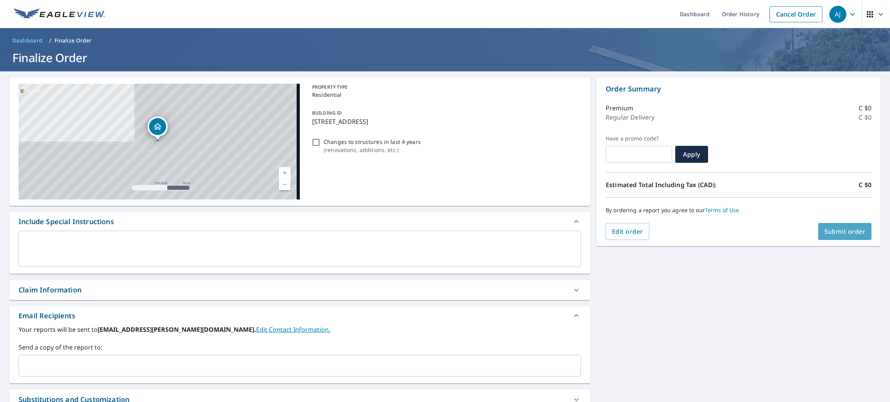
click at [827, 232] on span "Submit order" at bounding box center [844, 231] width 41 height 8
checkbox input "true"
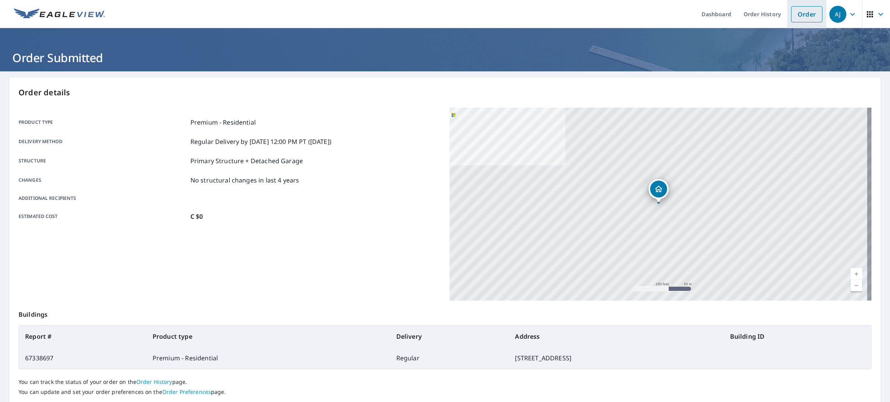
click at [795, 16] on link "Order" at bounding box center [806, 14] width 31 height 16
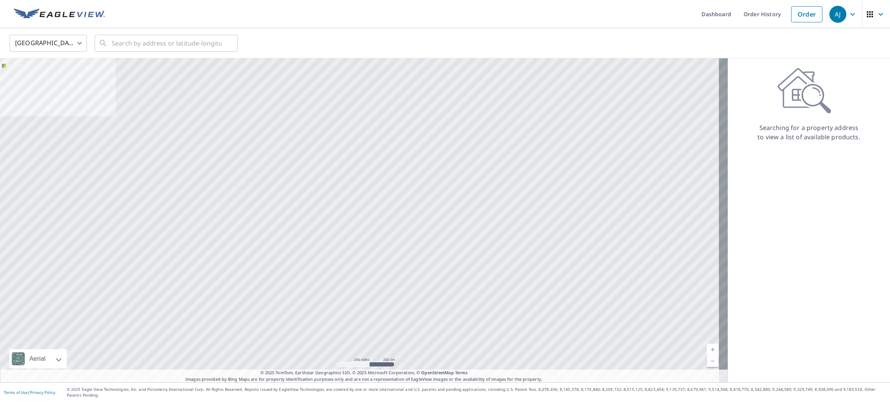
click at [71, 43] on body "[PERSON_NAME] [PERSON_NAME] Dashboard Order History Order AJ United States US ​…" at bounding box center [445, 201] width 890 height 402
click at [62, 76] on li "[GEOGRAPHIC_DATA]" at bounding box center [48, 78] width 77 height 14
type input "CA"
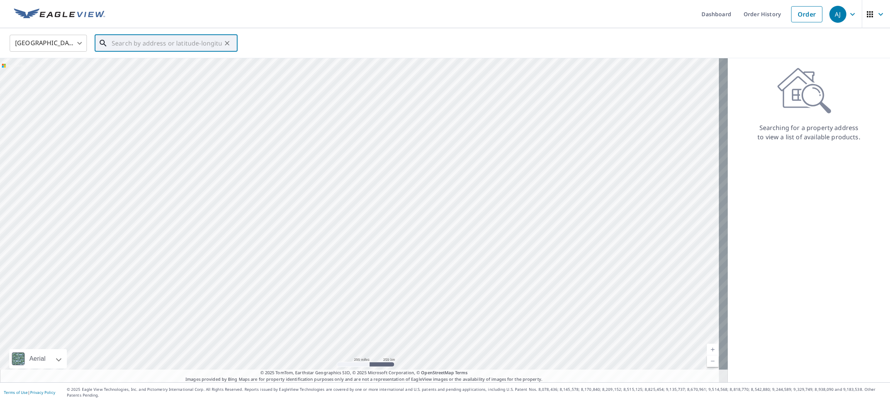
click at [113, 41] on input "text" at bounding box center [167, 43] width 110 height 22
paste input "[STREET_ADDRESS][PERSON_NAME]"
click at [114, 60] on li "[STREET_ADDRESS][PERSON_NAME]" at bounding box center [166, 65] width 143 height 19
type input "[STREET_ADDRESS][PERSON_NAME]"
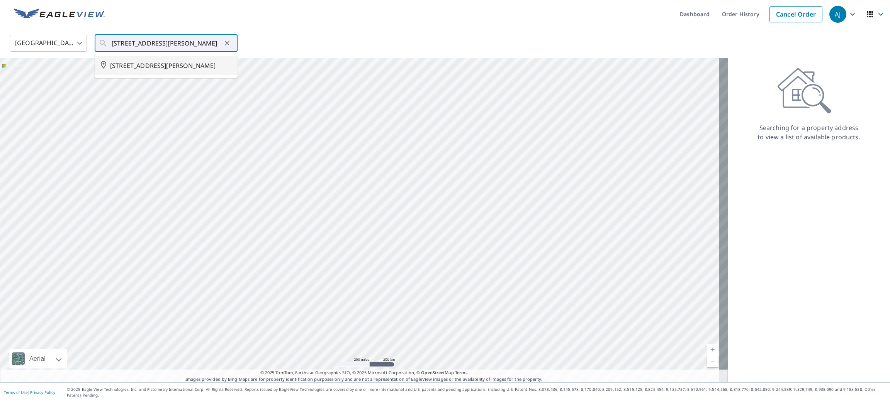
scroll to position [0, 0]
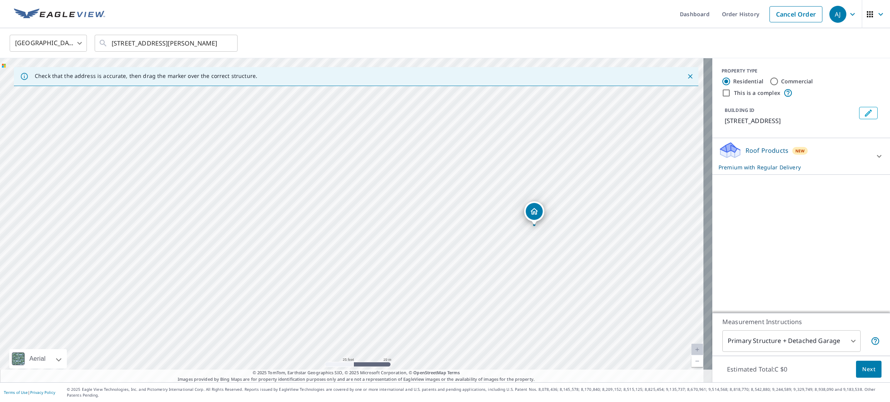
drag, startPoint x: 529, startPoint y: 198, endPoint x: 534, endPoint y: 214, distance: 17.0
click at [865, 372] on span "Next" at bounding box center [868, 370] width 13 height 10
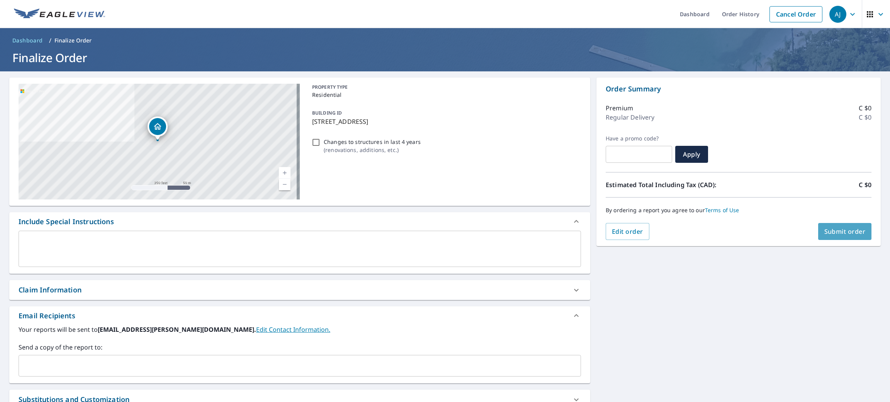
click at [826, 236] on button "Submit order" at bounding box center [845, 231] width 54 height 17
checkbox input "true"
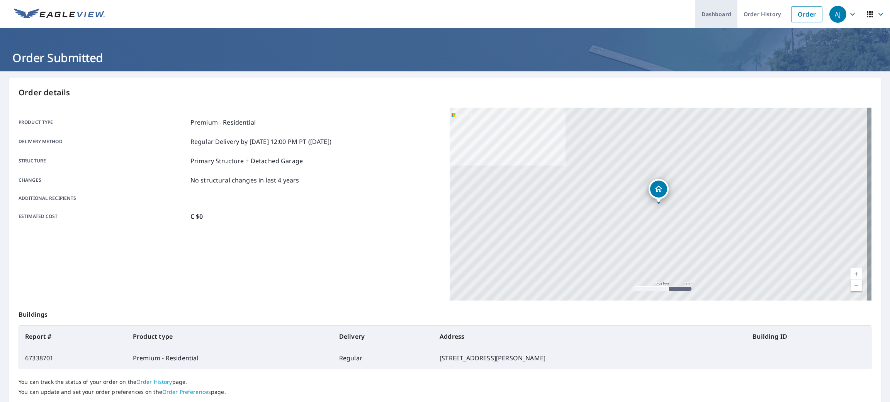
drag, startPoint x: 736, startPoint y: 16, endPoint x: 699, endPoint y: 25, distance: 38.5
click at [737, 16] on link "Order History" at bounding box center [762, 14] width 50 height 28
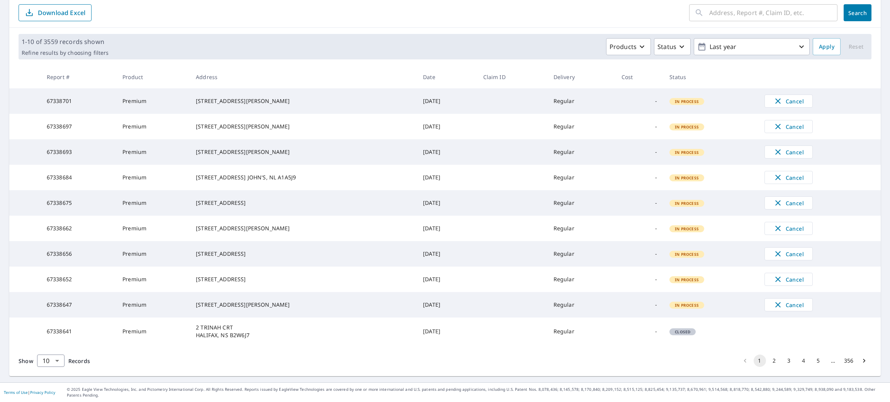
scroll to position [98, 0]
click at [62, 362] on body "[PERSON_NAME] [PERSON_NAME] Dashboard Order History Order AJ Dashboard / Order …" at bounding box center [445, 201] width 890 height 402
click at [54, 374] on li "50" at bounding box center [50, 372] width 27 height 14
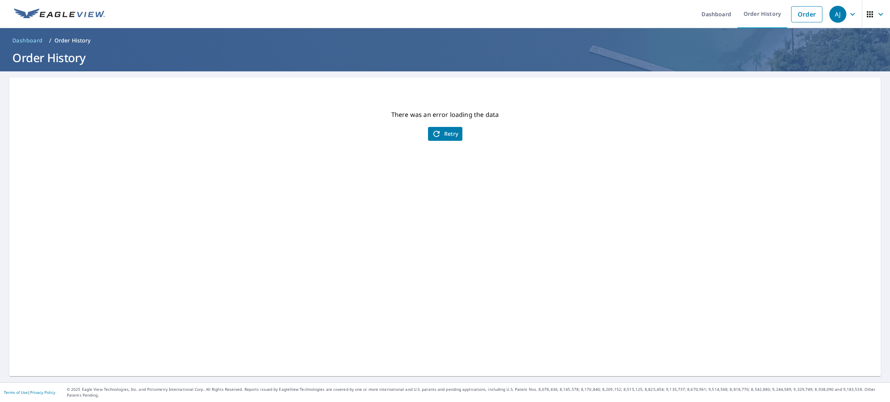
click at [437, 138] on span "Retry" at bounding box center [445, 133] width 27 height 9
